Goal: Task Accomplishment & Management: Use online tool/utility

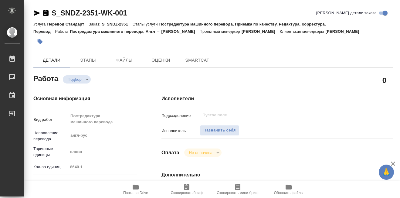
type textarea "x"
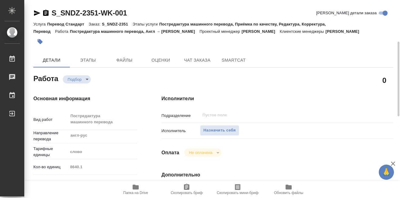
type textarea "x"
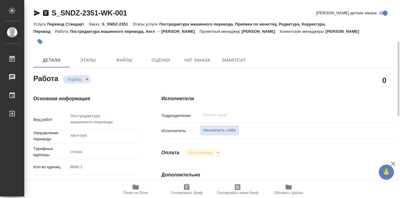
scroll to position [30, 0]
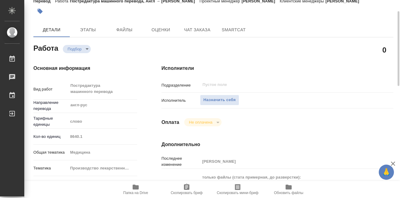
type textarea "x"
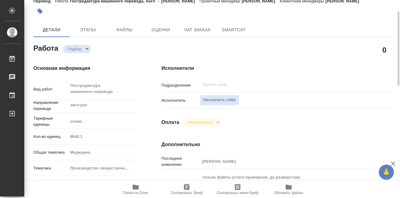
type textarea "x"
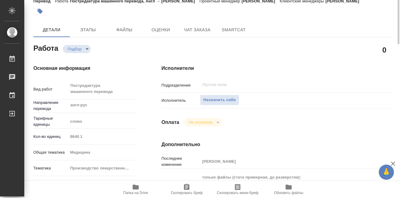
scroll to position [0, 0]
